Goal: Complete application form

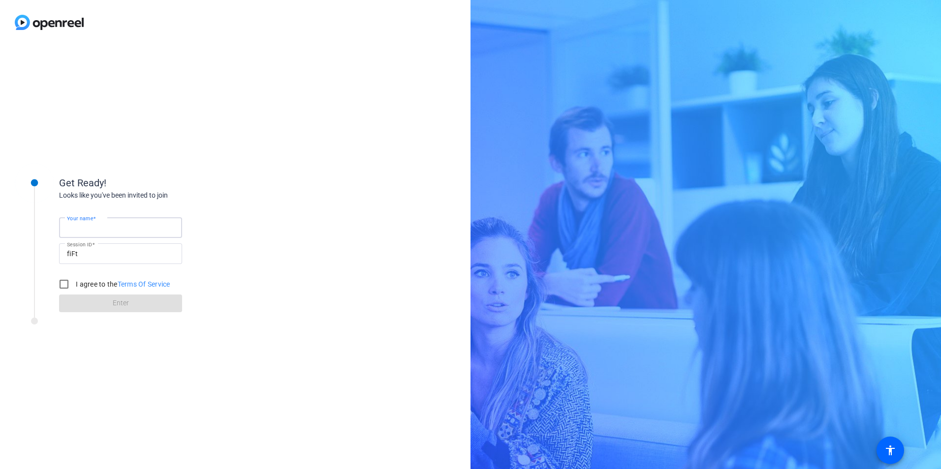
click at [103, 223] on div "Your name" at bounding box center [120, 228] width 107 height 21
type input "[PERSON_NAME]"
click at [62, 287] on input "I agree to the Terms Of Service" at bounding box center [64, 285] width 20 height 20
checkbox input "true"
click at [95, 306] on span at bounding box center [120, 304] width 123 height 24
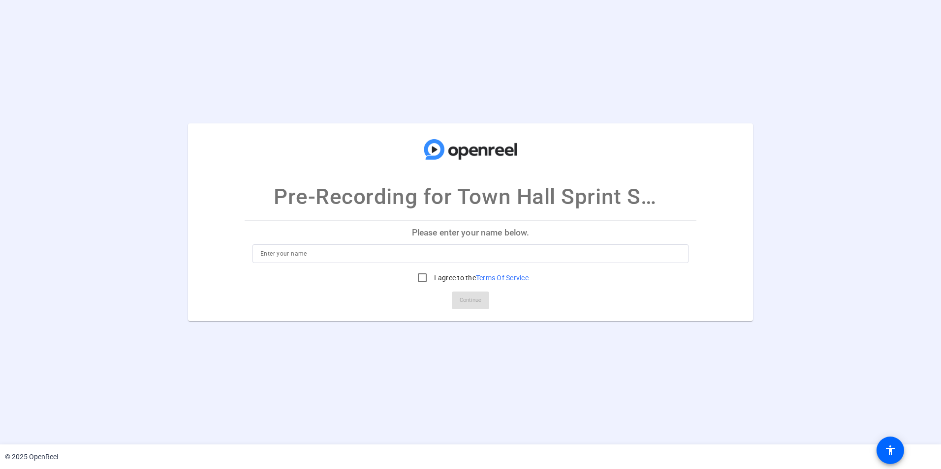
click at [499, 229] on p "Please enter your name below." at bounding box center [471, 233] width 452 height 24
click at [305, 255] on input at bounding box center [470, 254] width 420 height 12
type input "K"
type input "Kirsten"
click at [417, 278] on input "I agree to the Terms Of Service" at bounding box center [422, 278] width 20 height 20
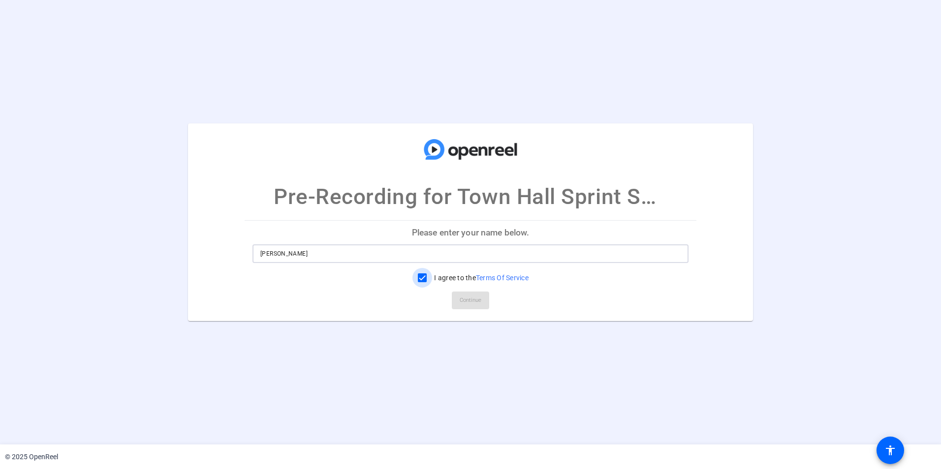
checkbox input "true"
click at [460, 297] on span "Continue" at bounding box center [471, 300] width 22 height 15
